Goal: Task Accomplishment & Management: Manage account settings

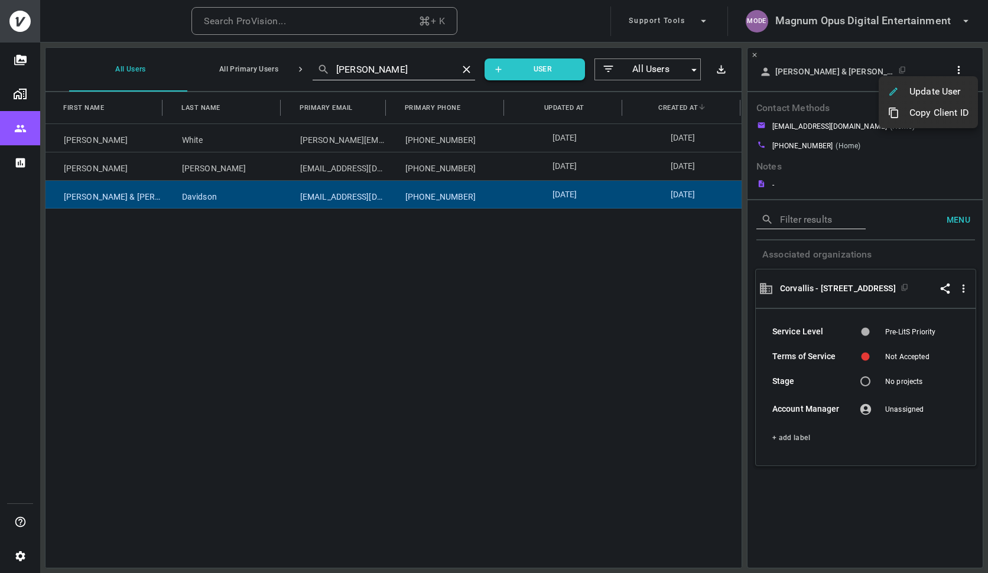
click at [832, 8] on div at bounding box center [494, 286] width 988 height 573
click at [837, 21] on h6 "Magnum Opus Digital Entertainment" at bounding box center [863, 20] width 176 height 17
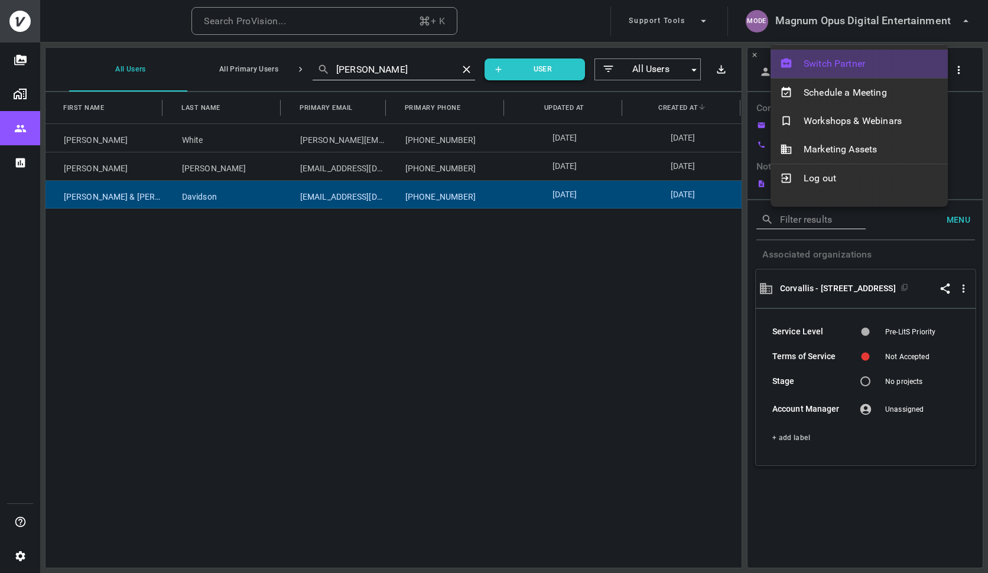
click at [843, 61] on span "Switch Partner" at bounding box center [871, 64] width 135 height 14
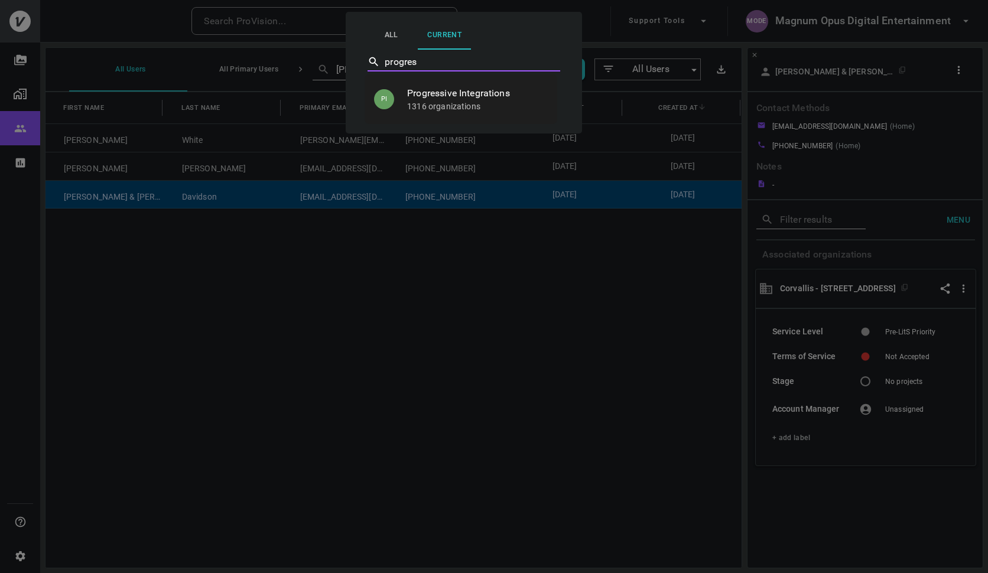
type input "progress"
click at [452, 112] on li "PI Progressive Integrations 1316 organizations" at bounding box center [461, 99] width 193 height 40
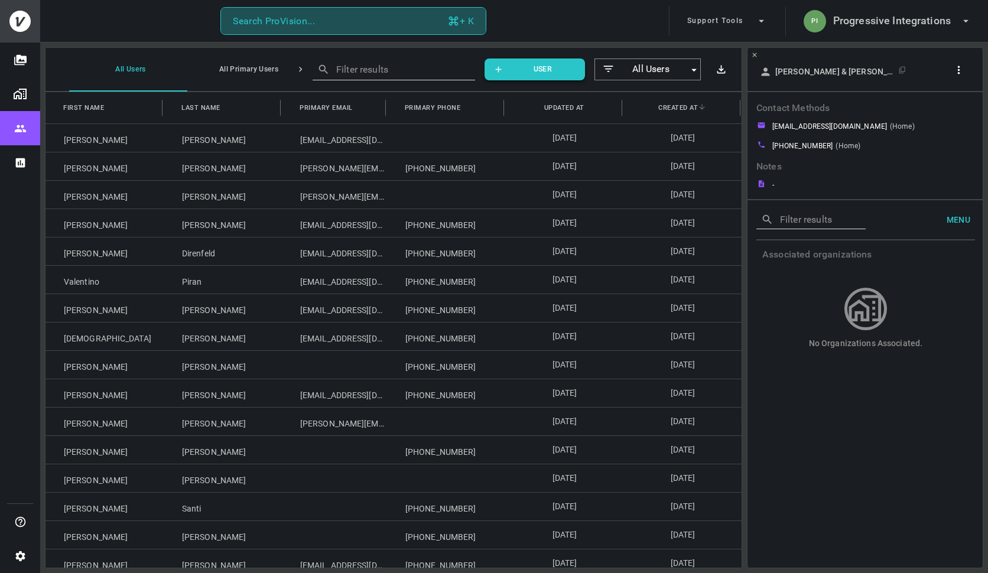
click at [335, 24] on button "Search ProVision... + K" at bounding box center [353, 21] width 266 height 28
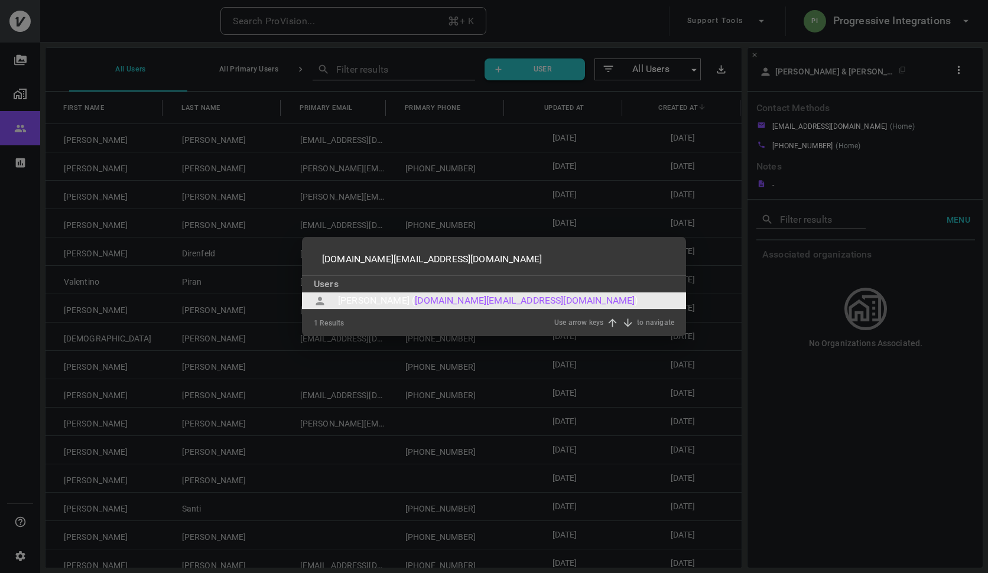
type input "adumit.fo@gmail.com"
click at [371, 301] on div "Alberto Dumit (" at bounding box center [376, 301] width 77 height 14
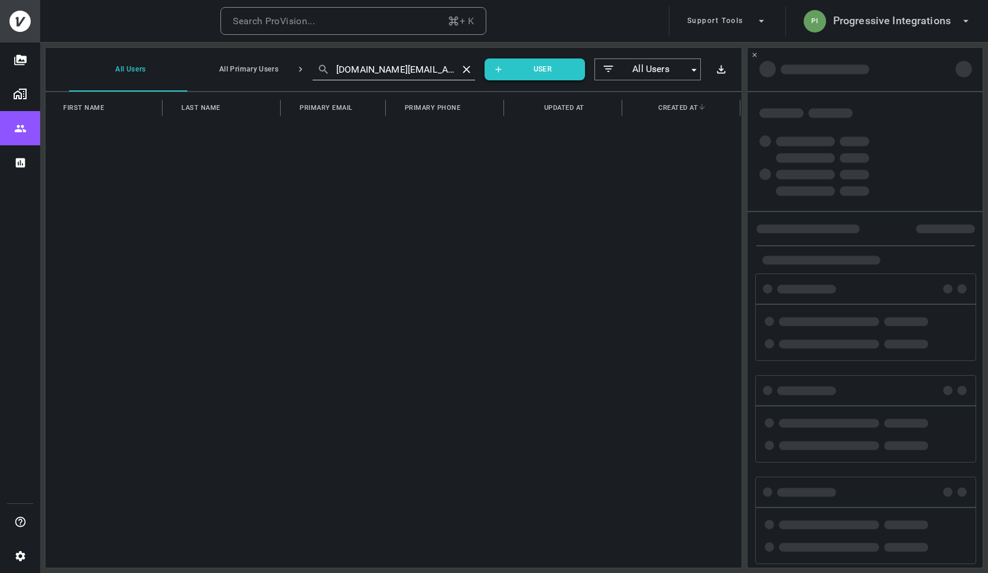
type input "adumit.fo@gmail.com"
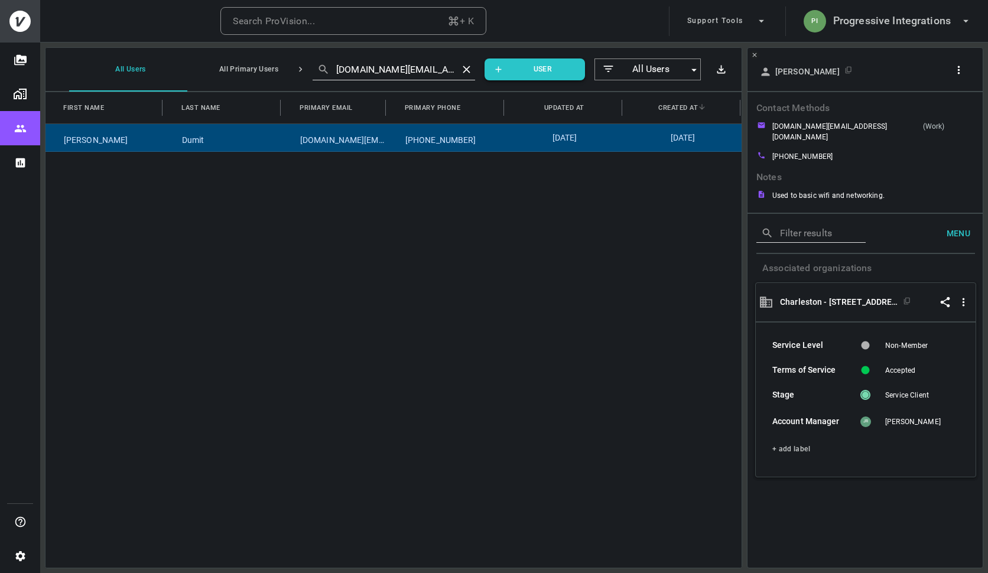
click at [960, 72] on icon "button" at bounding box center [959, 70] width 12 height 12
click at [939, 121] on li "Copy Client ID" at bounding box center [928, 112] width 99 height 21
click at [888, 24] on div at bounding box center [494, 286] width 988 height 573
click at [863, 27] on h6 "Progressive Integrations" at bounding box center [892, 20] width 118 height 17
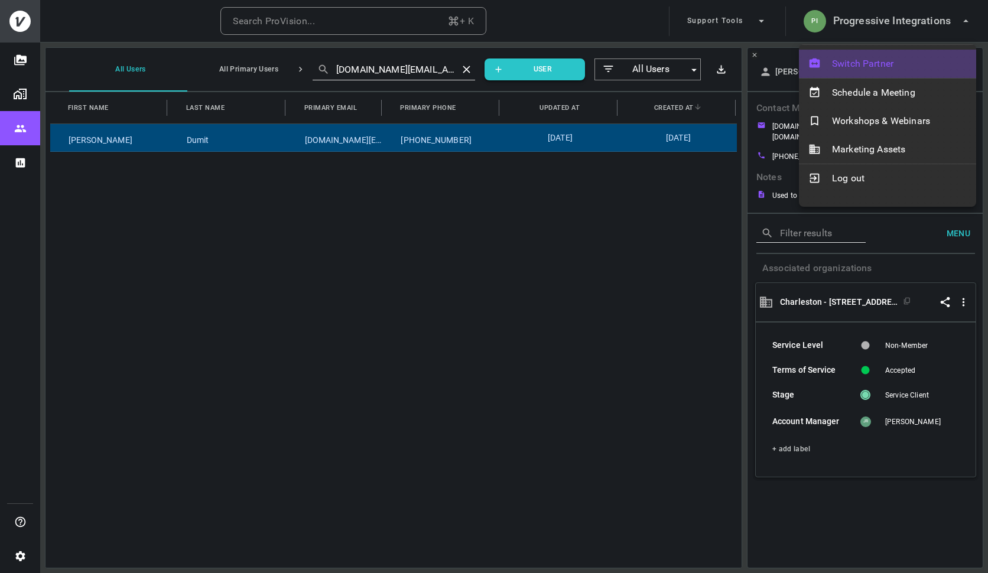
click at [839, 58] on span "Switch Partner" at bounding box center [899, 64] width 135 height 14
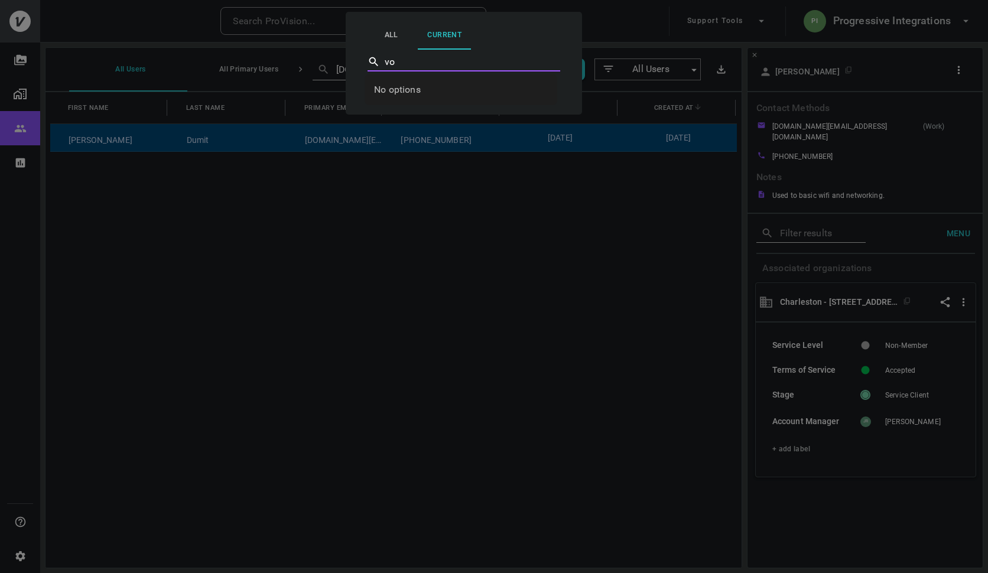
type input "v"
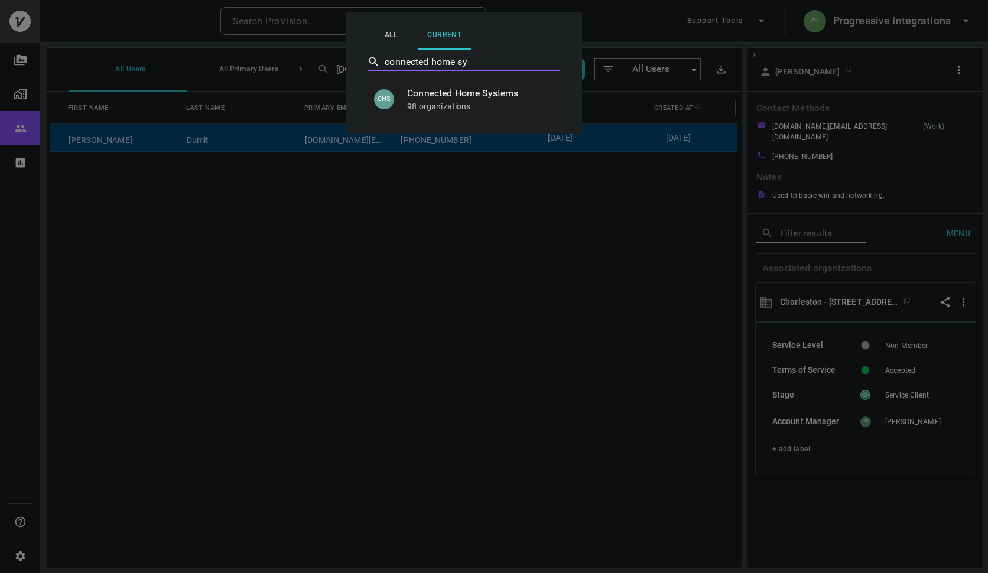
type input "connected home sys"
click at [446, 102] on p "98 organizations" at bounding box center [477, 106] width 141 height 12
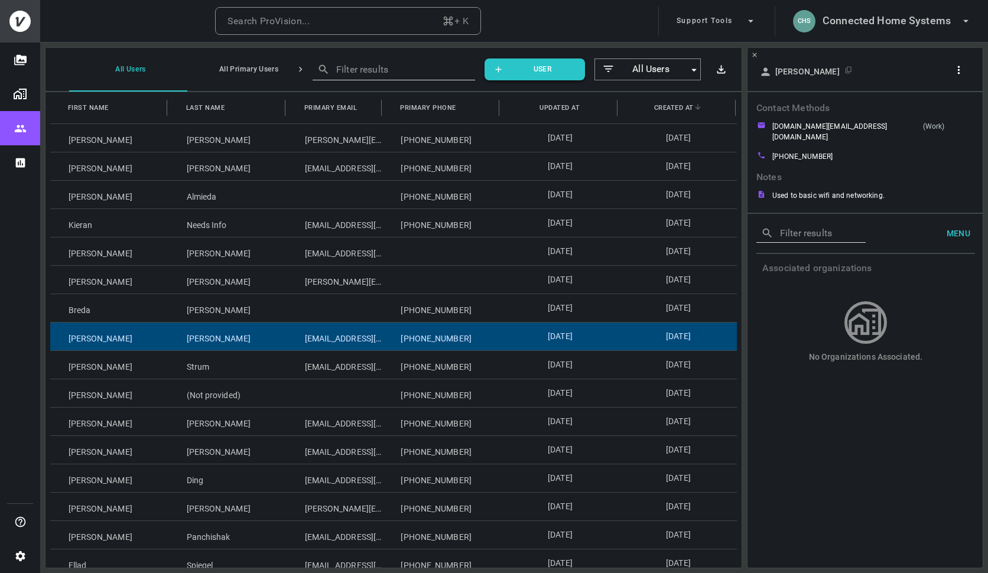
click at [214, 337] on div "[PERSON_NAME]" at bounding box center [227, 337] width 118 height 28
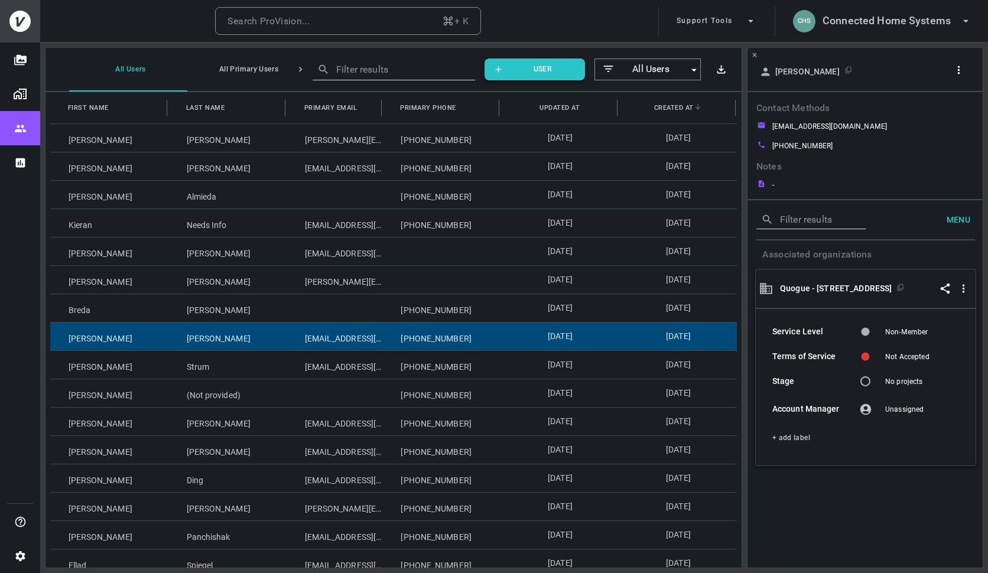
click at [955, 74] on icon "button" at bounding box center [959, 70] width 12 height 12
click at [953, 96] on p "Update User" at bounding box center [935, 92] width 51 height 14
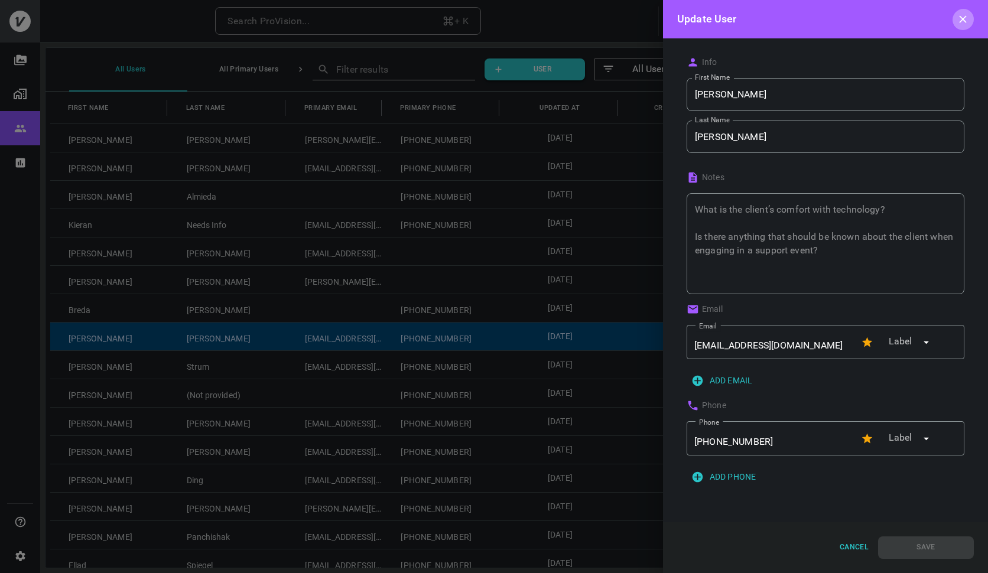
click at [966, 22] on icon "button" at bounding box center [963, 19] width 12 height 12
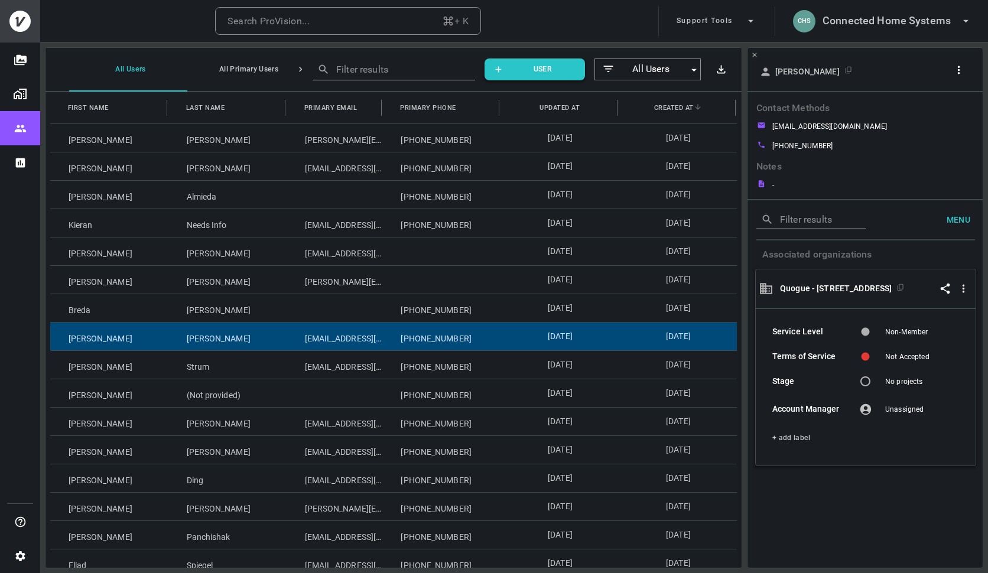
click at [970, 67] on button "button" at bounding box center [961, 70] width 22 height 18
click at [946, 110] on p "Copy Client ID" at bounding box center [939, 116] width 59 height 14
